Goal: Task Accomplishment & Management: Manage account settings

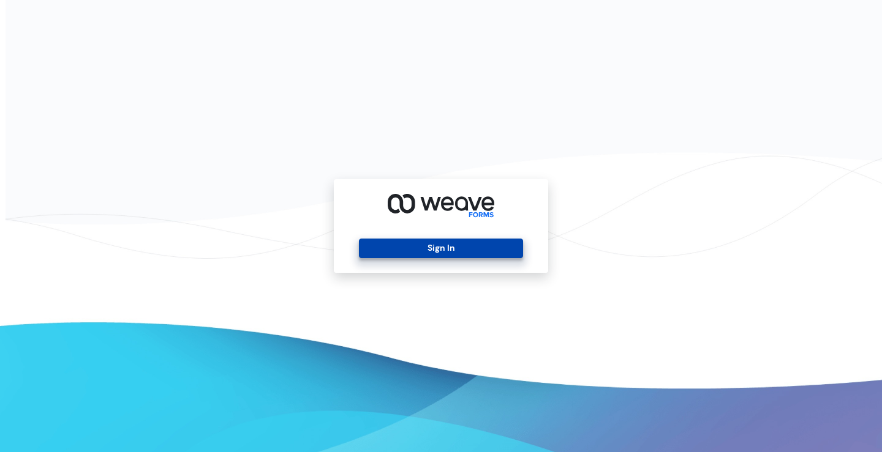
click at [457, 255] on button "Sign In" at bounding box center [440, 249] width 163 height 20
